Goal: Navigation & Orientation: Find specific page/section

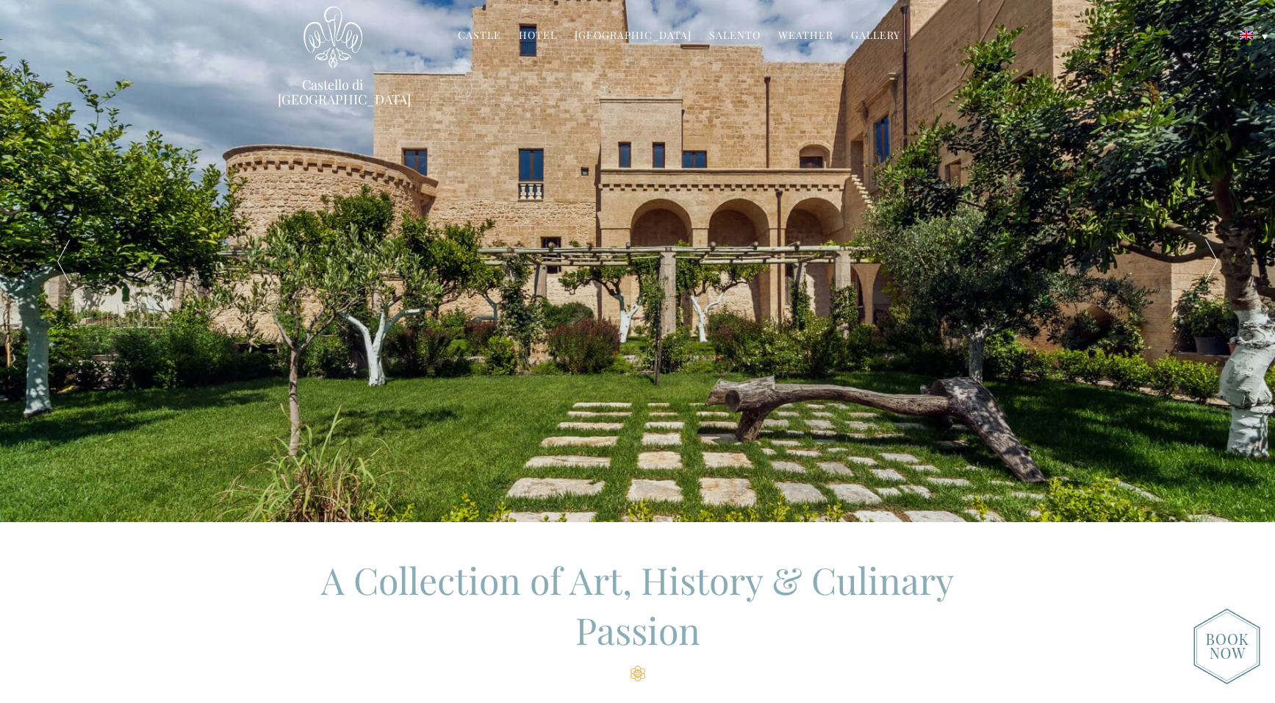
click at [536, 37] on link "Hotel" at bounding box center [538, 36] width 38 height 17
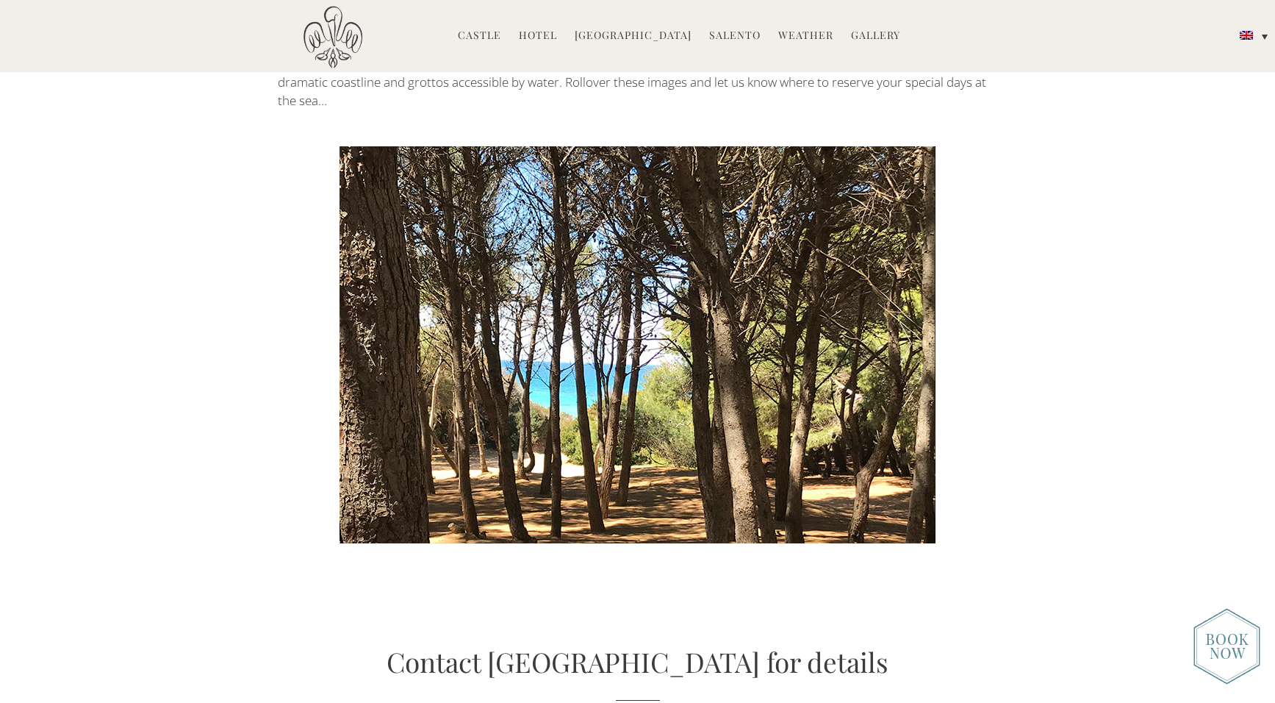
scroll to position [3161, 0]
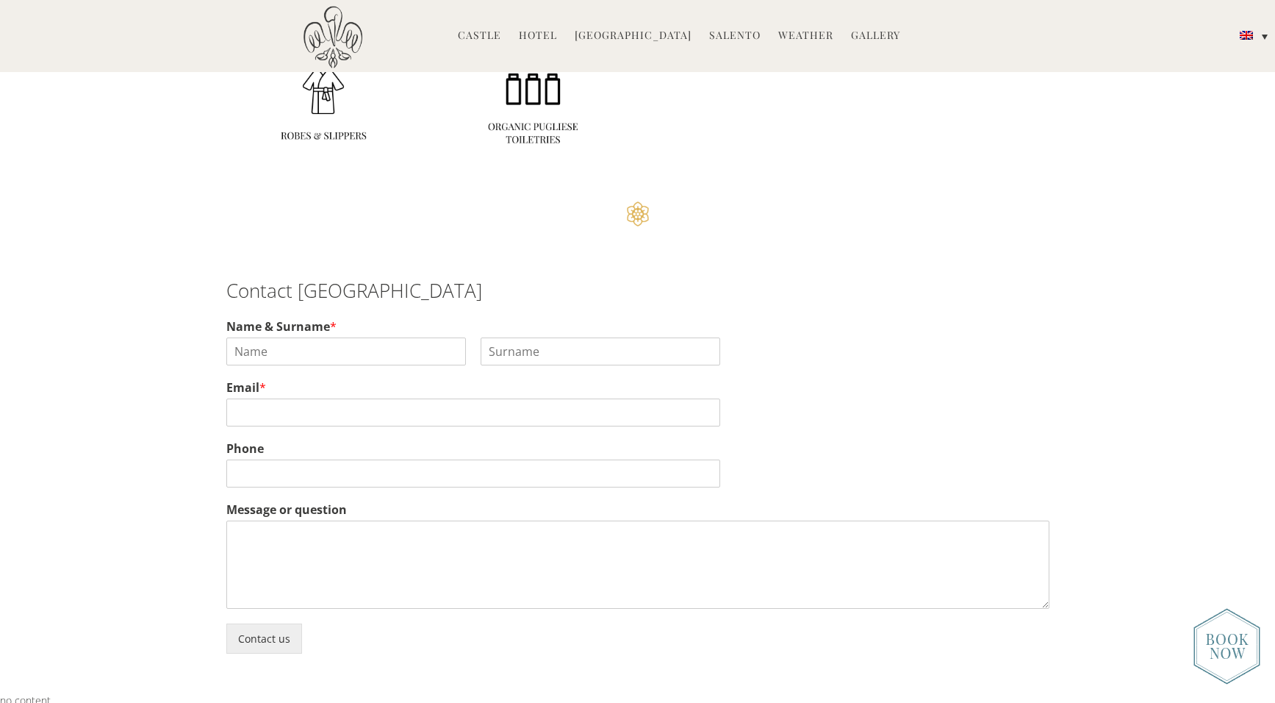
scroll to position [4040, 0]
